Goal: Information Seeking & Learning: Learn about a topic

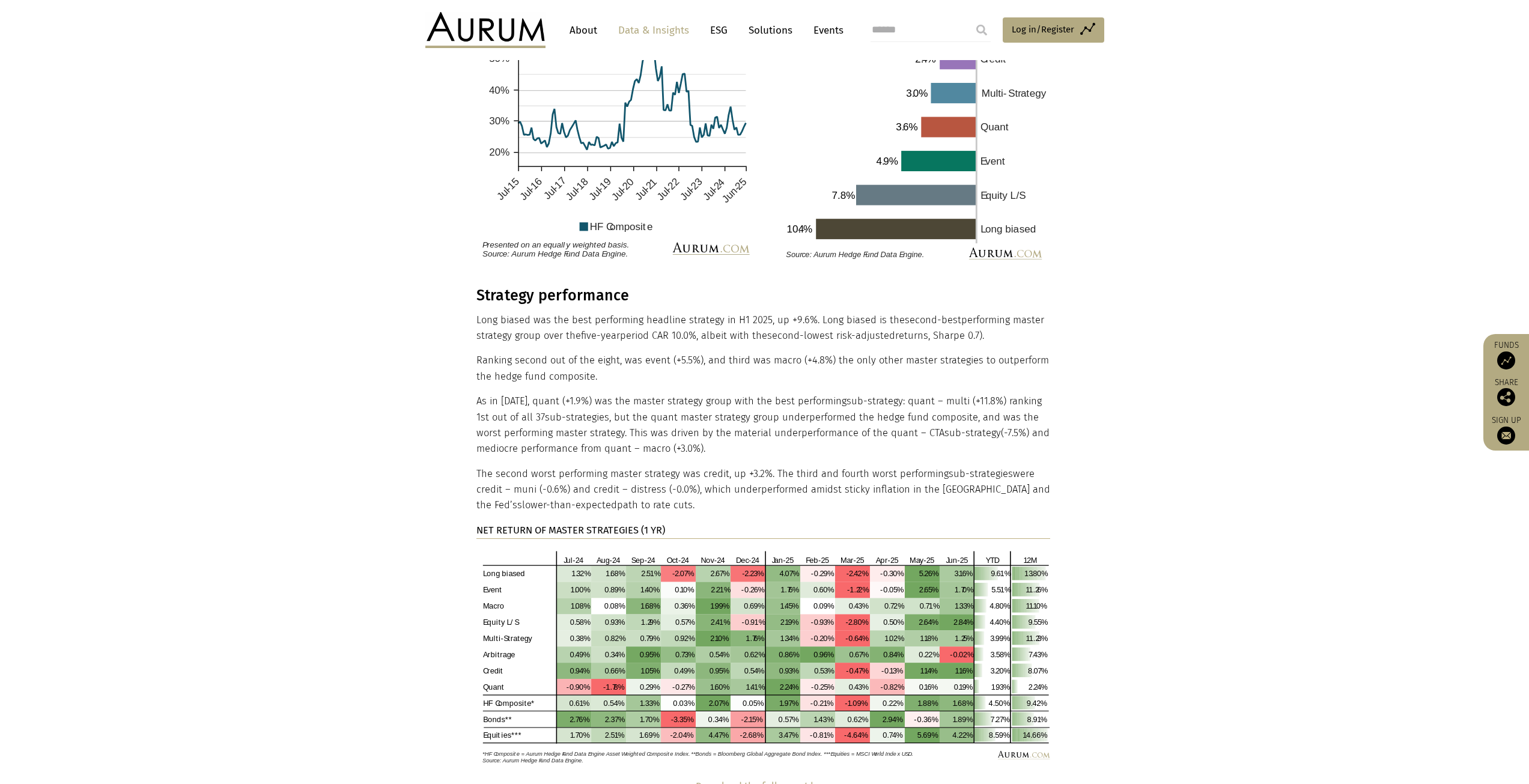
scroll to position [1742, 0]
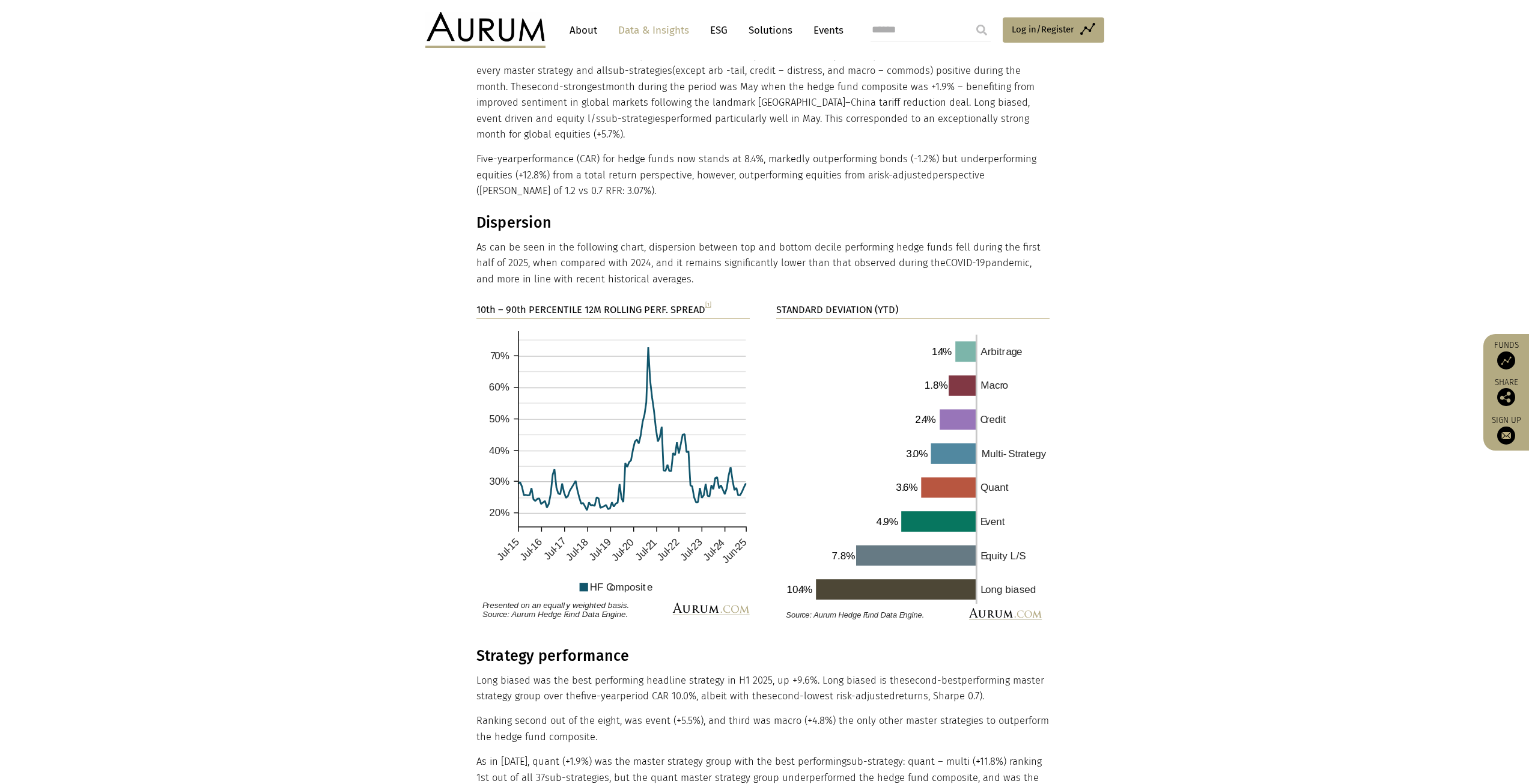
click at [588, 32] on link "About" at bounding box center [583, 30] width 40 height 22
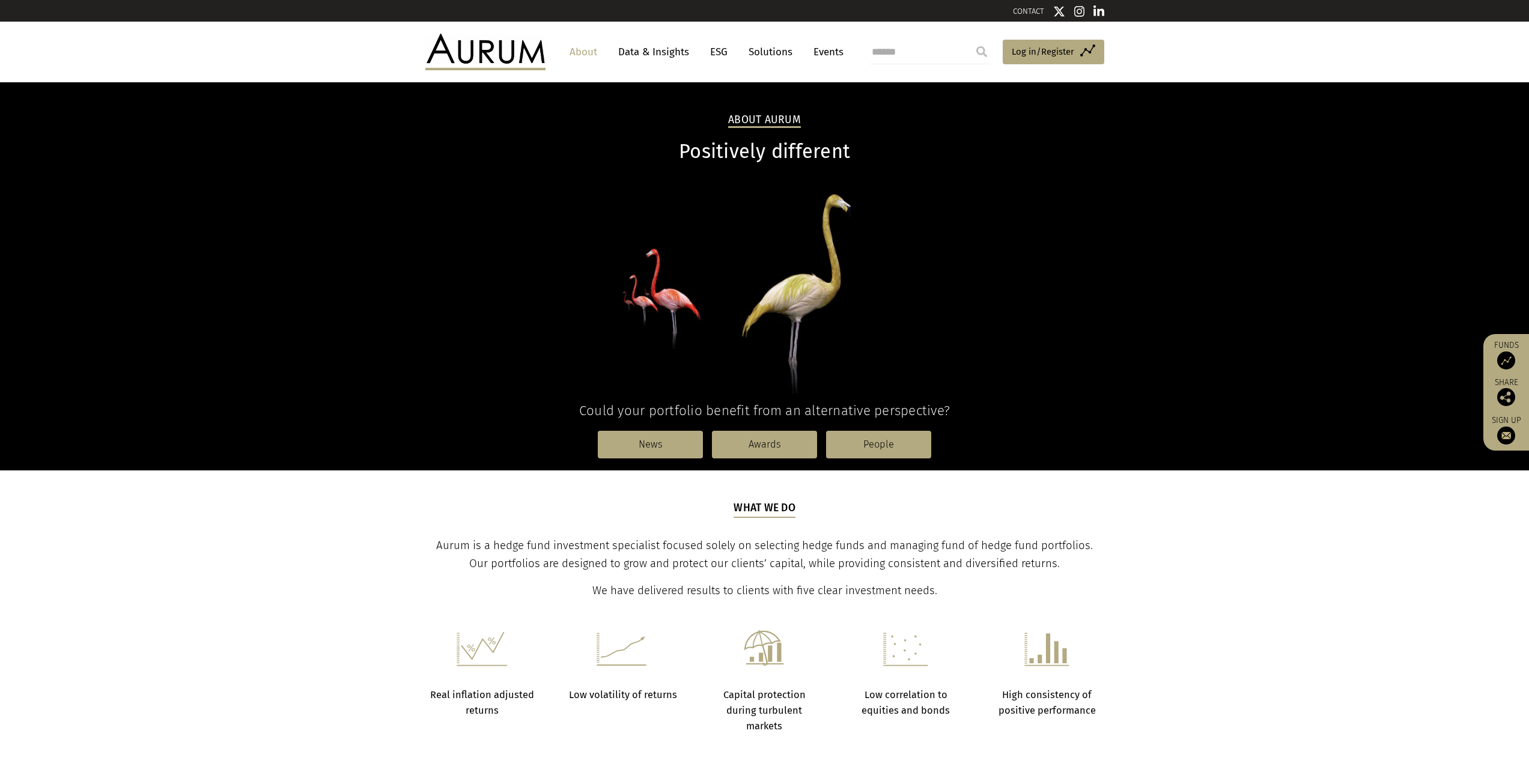
click at [496, 48] on img at bounding box center [485, 51] width 120 height 36
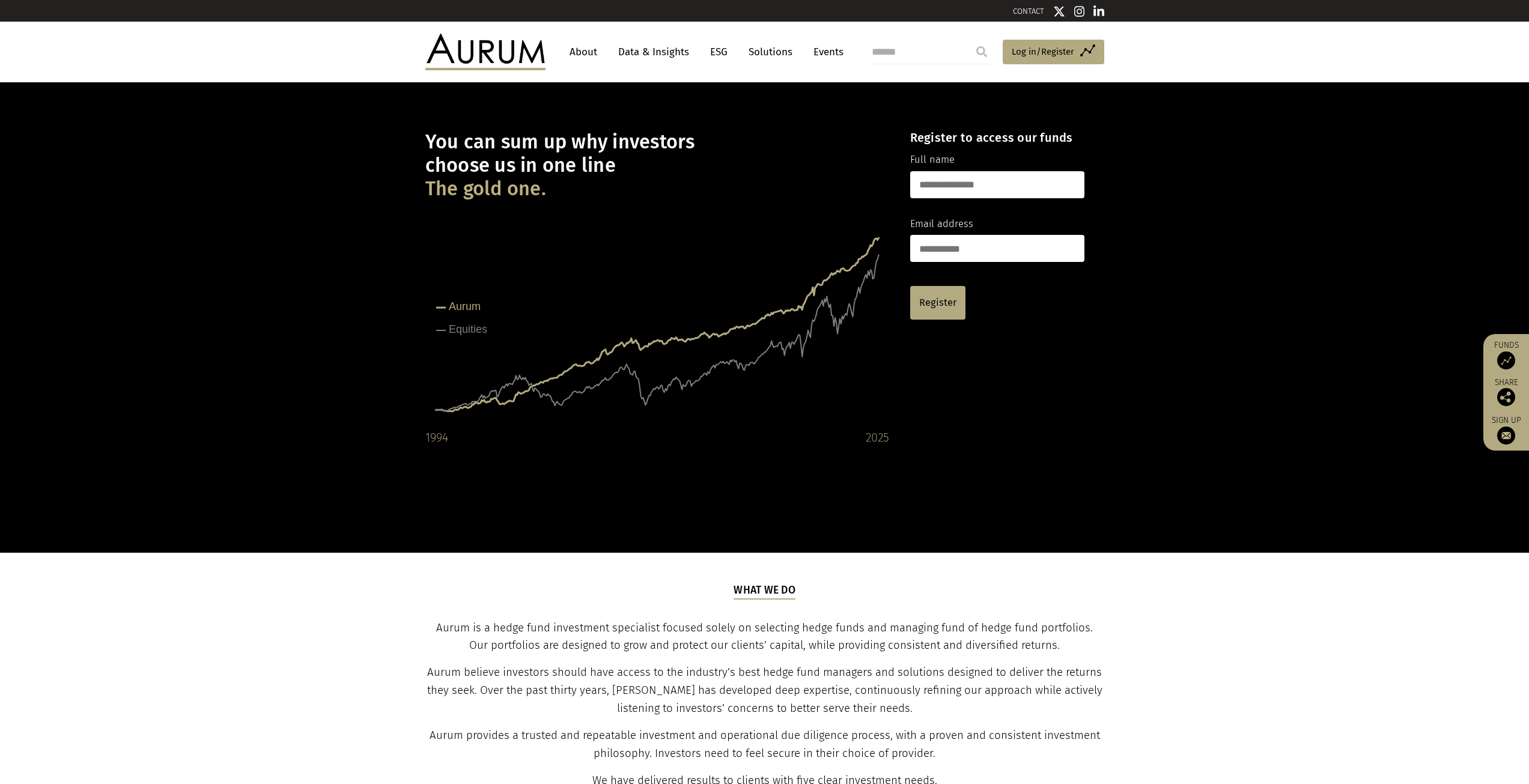
click at [655, 48] on link "Data & Insights" at bounding box center [653, 52] width 83 height 22
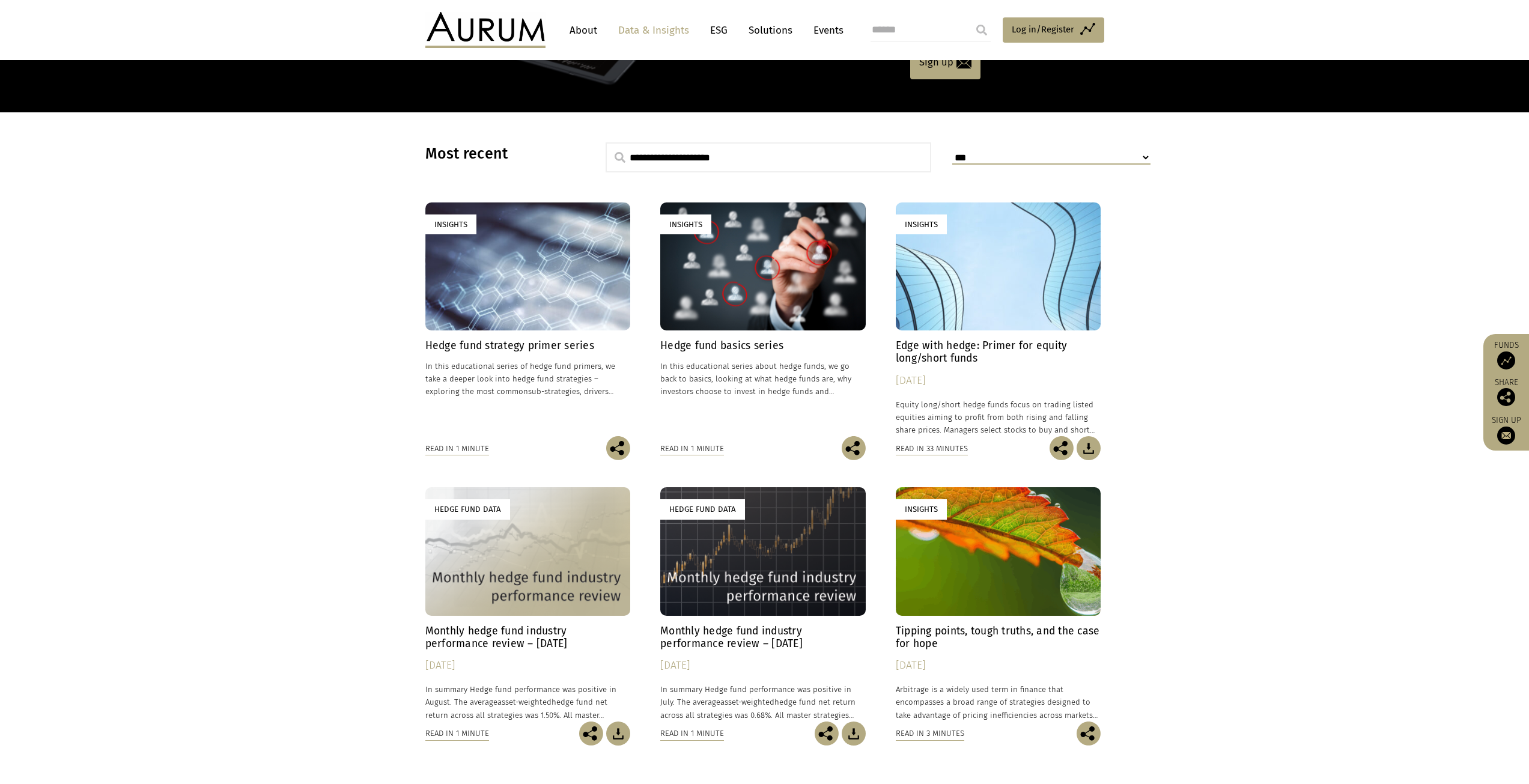
scroll to position [180, 0]
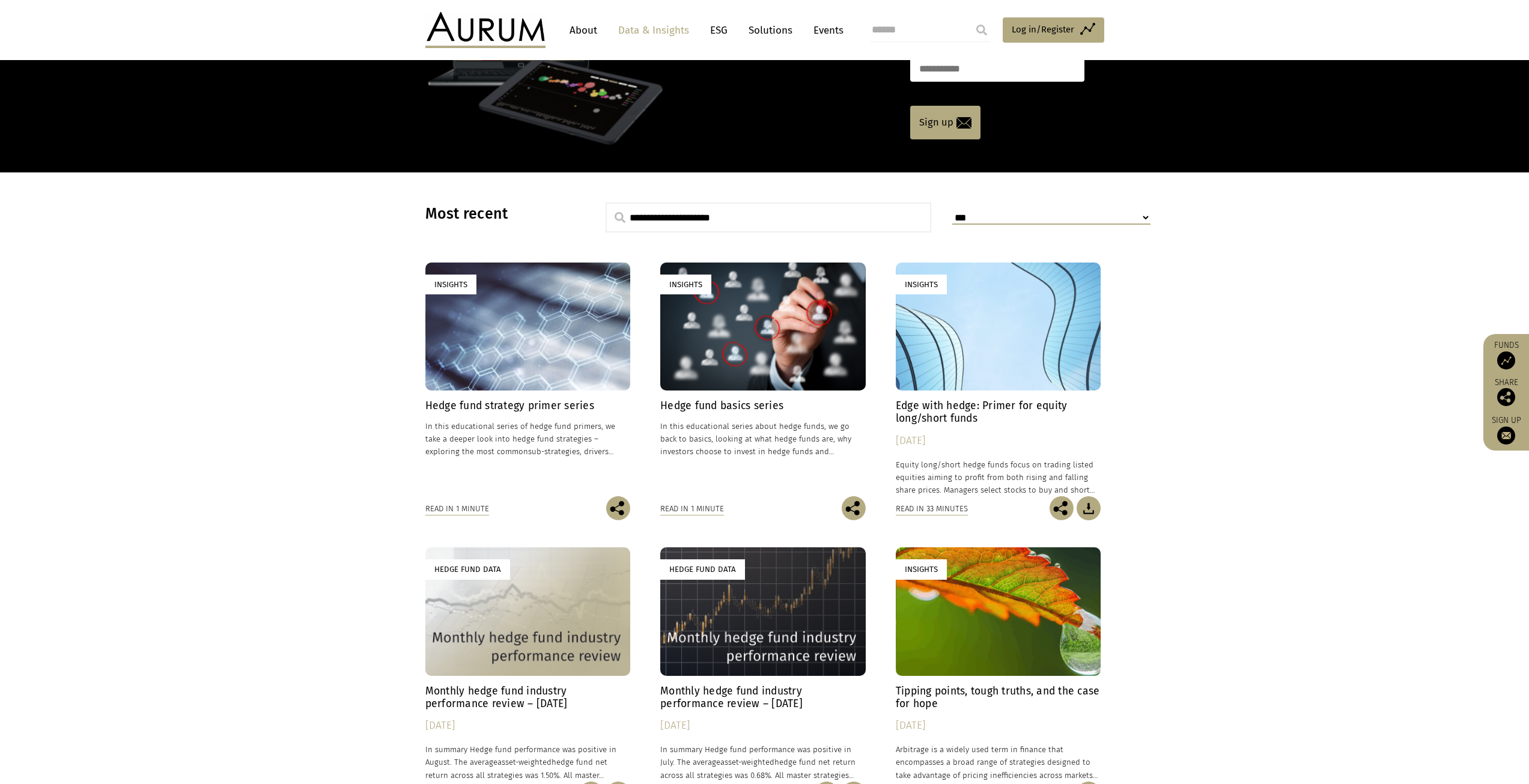
click at [517, 369] on div "Insights" at bounding box center [528, 326] width 205 height 128
